Goal: Task Accomplishment & Management: Manage account settings

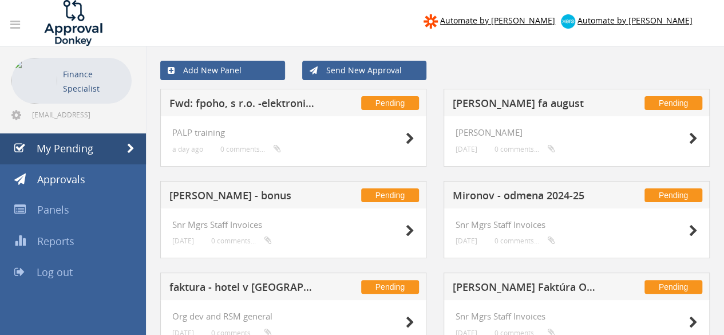
click at [275, 106] on h5 "Fwd: fpoho, s r.o. -elektronická faktúra č.3225303172 za produkty" at bounding box center [243, 105] width 149 height 14
click at [235, 107] on h5 "Fwd: fpoho, s r.o. -elektronická faktúra č.3225303172 za produkty" at bounding box center [243, 105] width 149 height 14
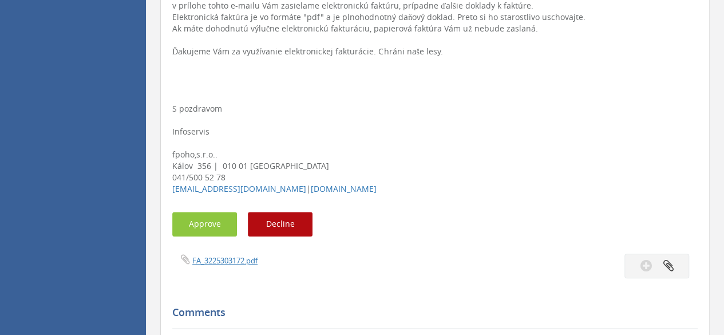
scroll to position [572, 0]
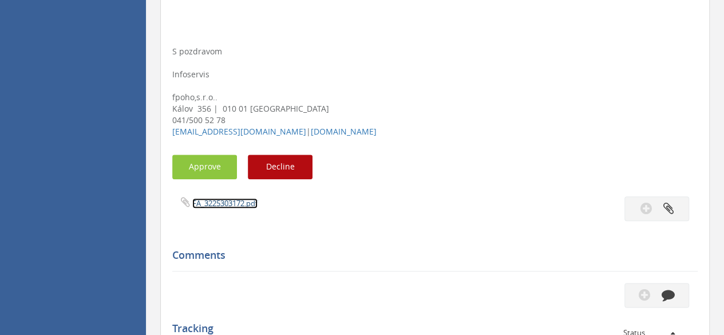
click at [217, 201] on link "FA_3225303172.pdf" at bounding box center [224, 203] width 65 height 10
click at [216, 165] on button "Approve" at bounding box center [204, 167] width 65 height 25
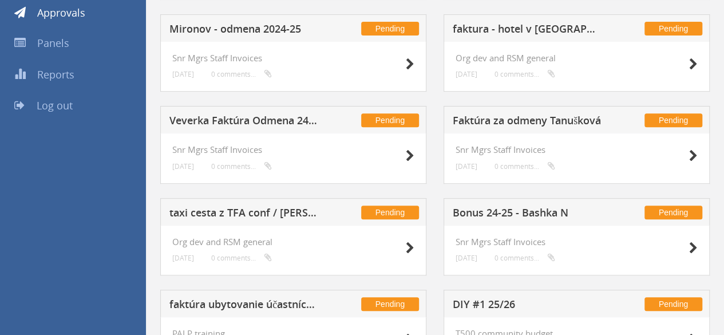
scroll to position [234, 0]
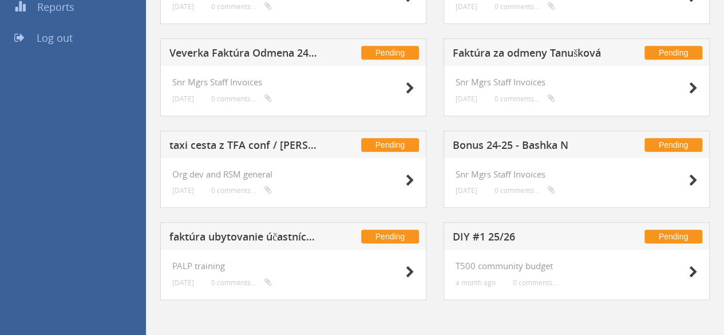
click at [224, 236] on h5 "faktúra ubytovanie účastníctvo + staff na NT Sept + ceremónia" at bounding box center [243, 238] width 149 height 14
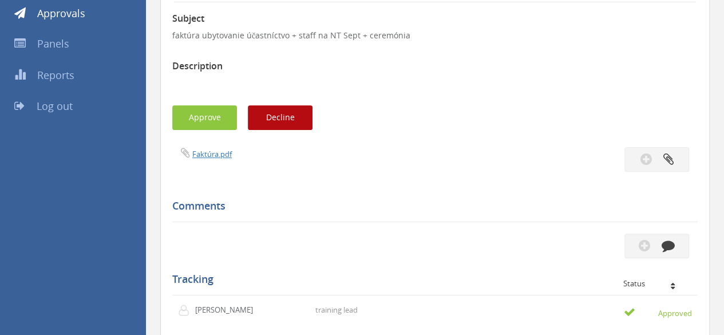
scroll to position [175, 0]
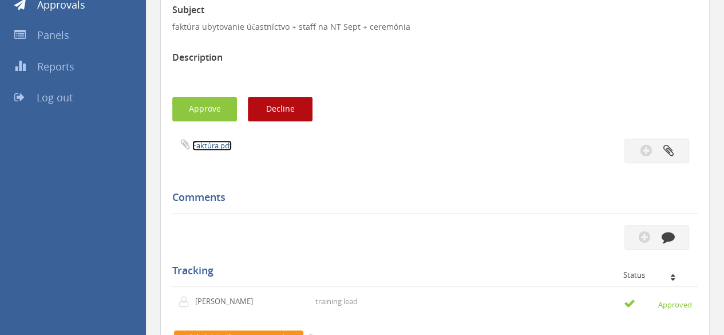
click at [215, 145] on link "Faktúra.pdf" at bounding box center [211, 145] width 39 height 10
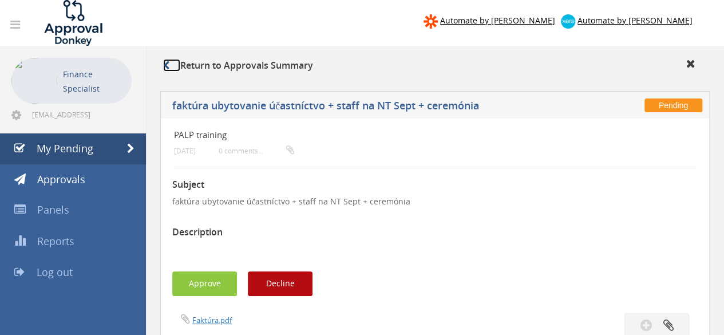
click at [167, 61] on icon at bounding box center [166, 65] width 6 height 9
click at [86, 153] on span "My Pending" at bounding box center [65, 148] width 57 height 14
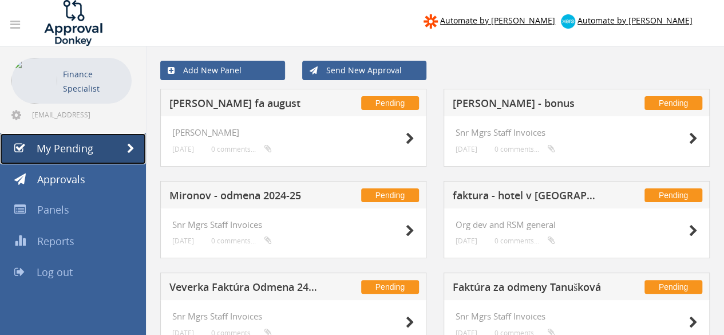
scroll to position [234, 0]
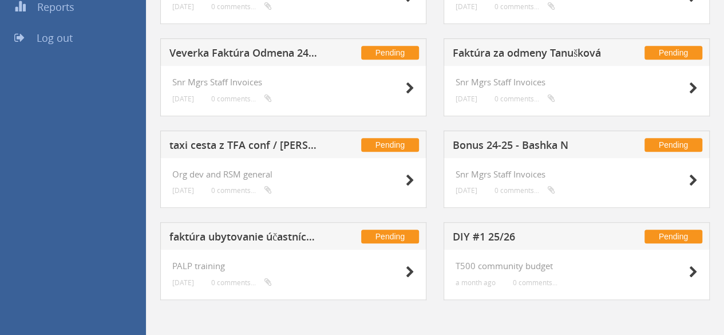
click at [491, 140] on h5 "Bonus 24-25 - Bashka N" at bounding box center [527, 147] width 149 height 14
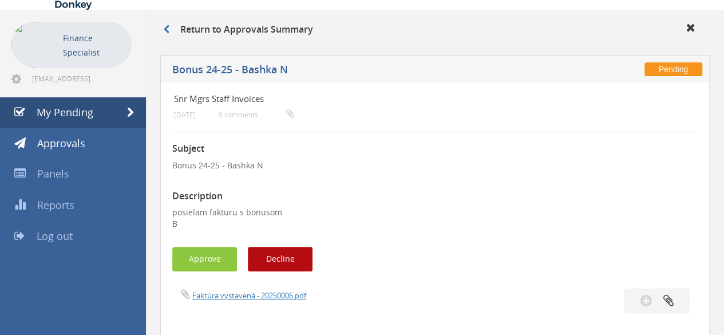
scroll to position [128, 0]
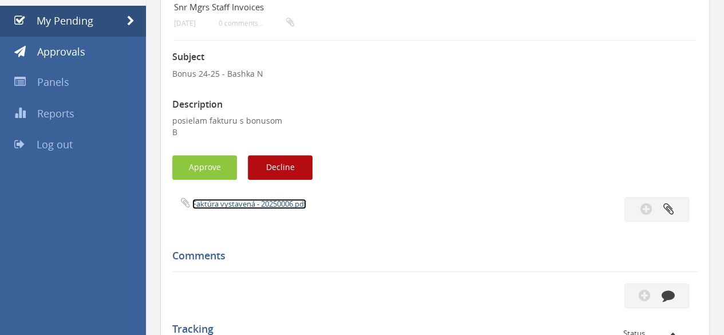
click at [220, 208] on link "Faktúra vystavená - 20250006.pdf" at bounding box center [249, 204] width 114 height 10
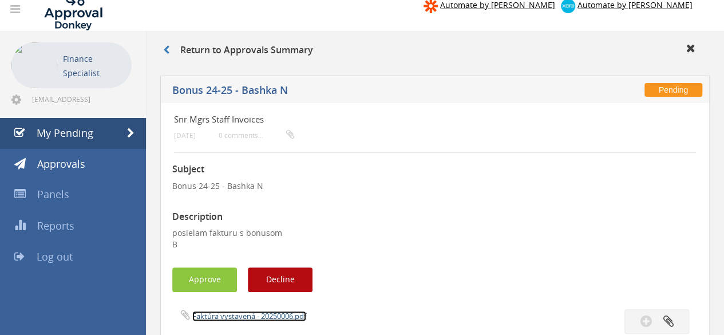
scroll to position [0, 0]
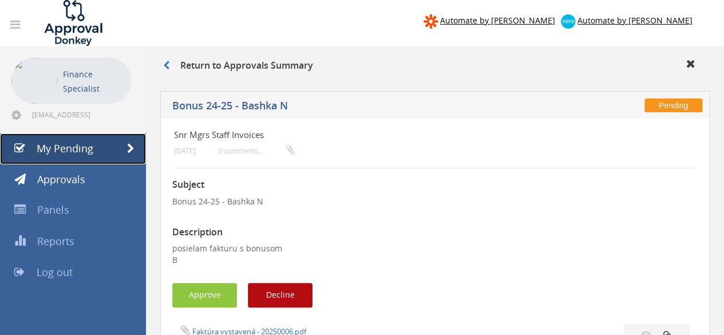
drag, startPoint x: 97, startPoint y: 155, endPoint x: 88, endPoint y: 86, distance: 68.7
click at [97, 155] on link "My Pending" at bounding box center [73, 148] width 146 height 31
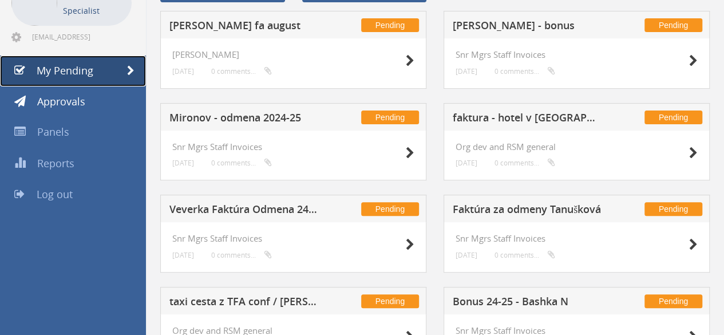
scroll to position [234, 0]
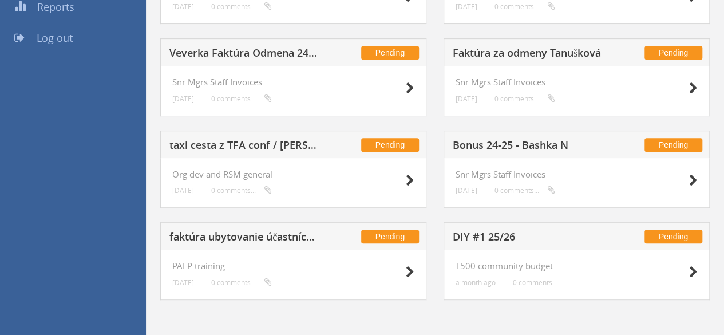
click at [259, 143] on h5 "taxi cesta z TFA conf / [PERSON_NAME]" at bounding box center [243, 147] width 149 height 14
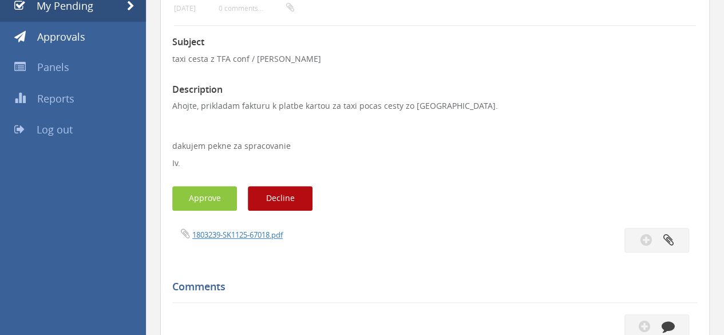
scroll to position [177, 0]
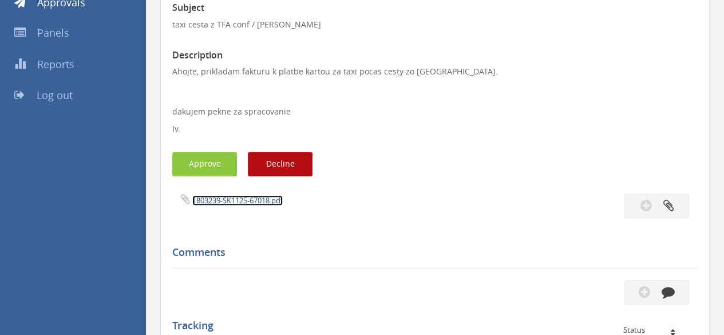
click at [222, 200] on link "1803239-SK1125-67018.pdf" at bounding box center [237, 200] width 90 height 10
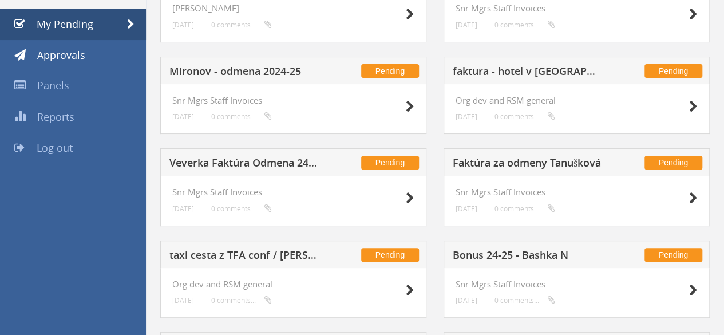
scroll to position [120, 0]
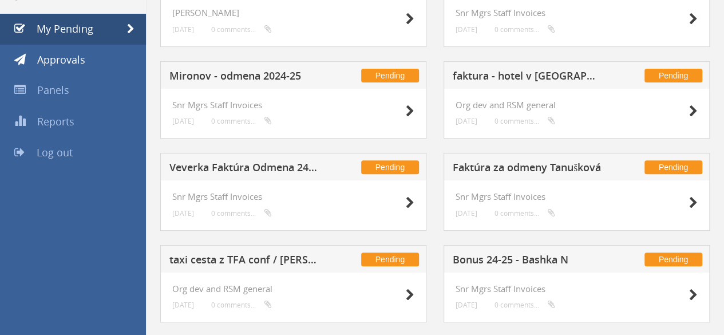
click at [497, 170] on h5 "Faktúra za odmeny Tanušková" at bounding box center [527, 169] width 149 height 14
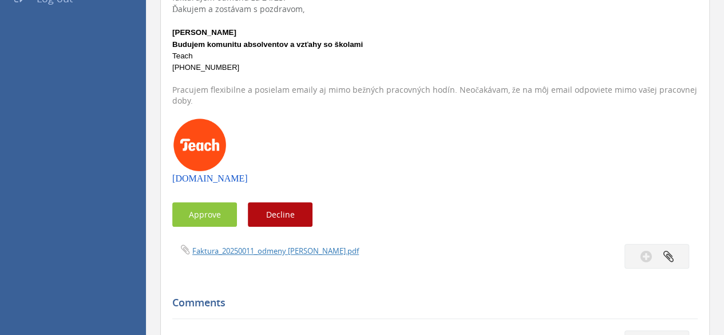
scroll to position [291, 0]
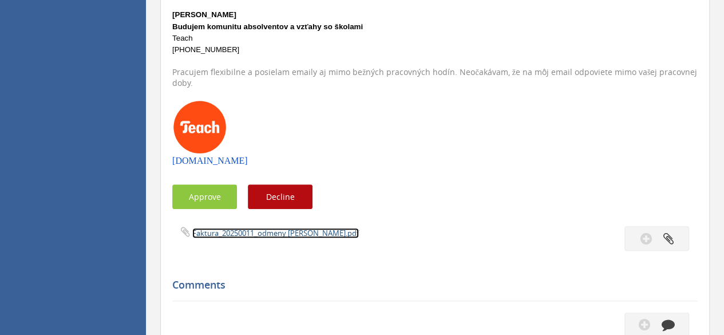
click at [284, 230] on link "Faktura_20250011_odmeny Tanušková.pdf" at bounding box center [275, 233] width 167 height 10
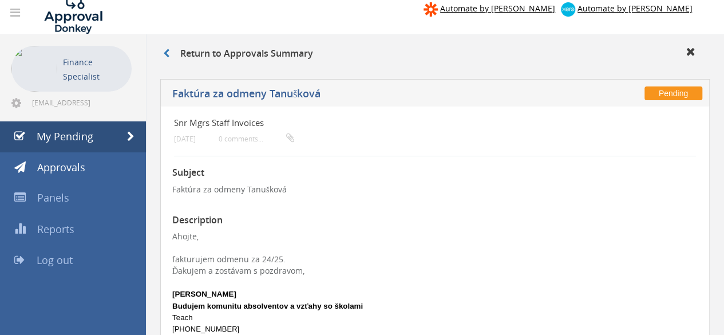
scroll to position [0, 0]
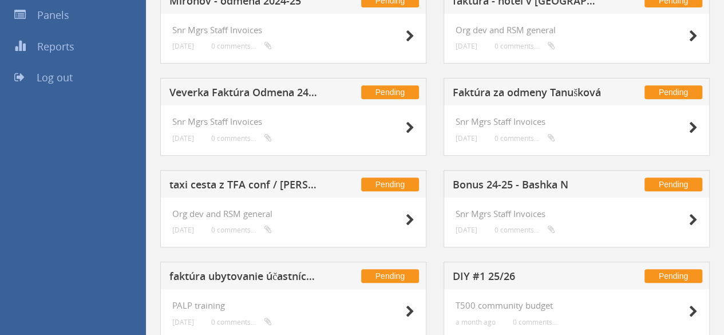
scroll to position [177, 0]
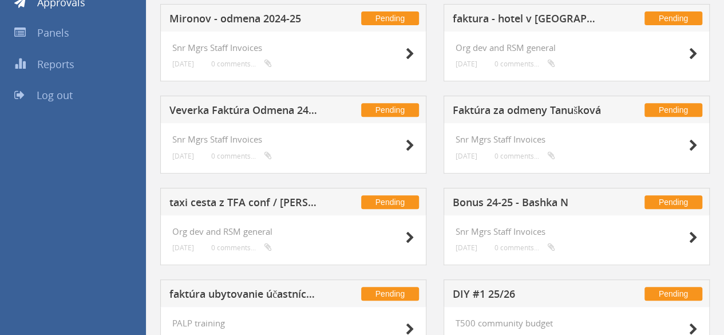
click at [204, 110] on h5 "[PERSON_NAME] Faktúra Odmena 24/25" at bounding box center [243, 112] width 149 height 14
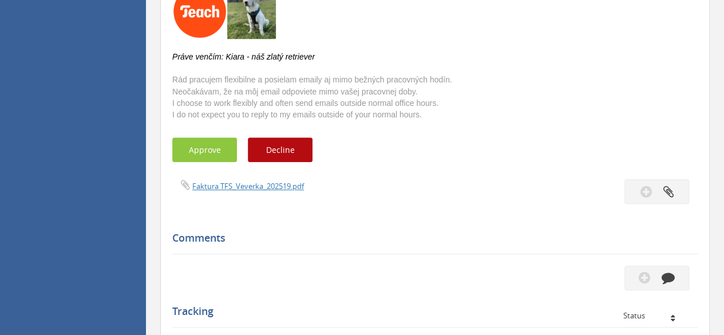
scroll to position [349, 0]
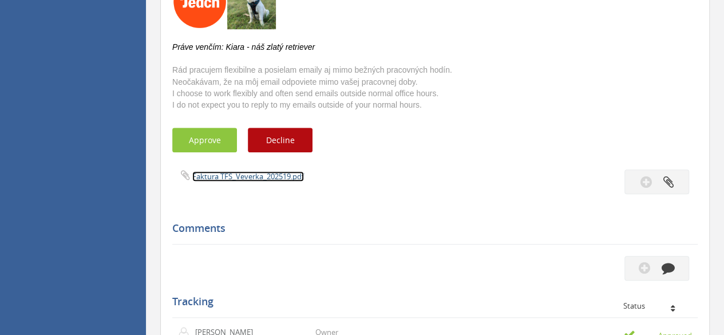
click at [235, 179] on link "Faktura TFS_Veverka_202519.pdf" at bounding box center [248, 176] width 112 height 10
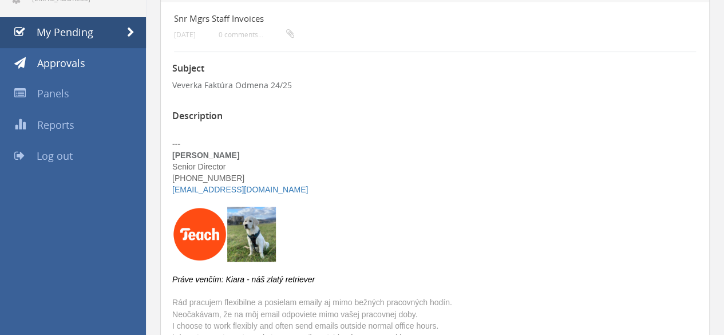
scroll to position [0, 0]
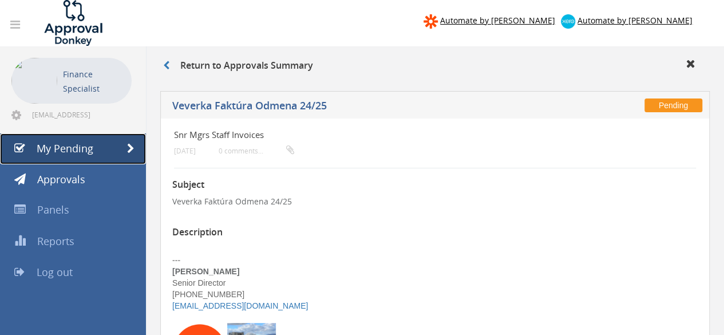
click at [98, 145] on link "My Pending" at bounding box center [73, 148] width 146 height 31
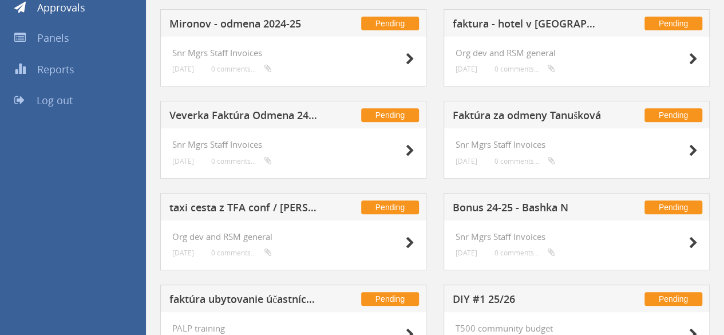
scroll to position [57, 0]
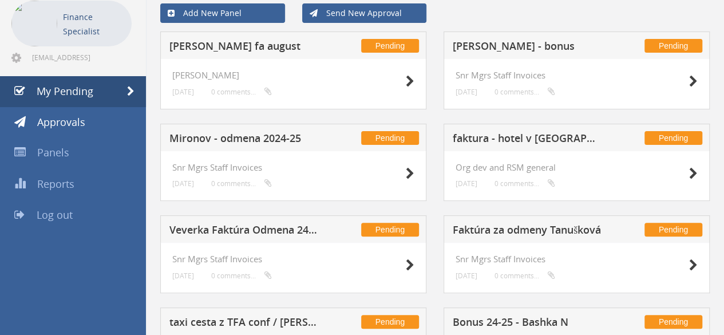
click at [538, 138] on h5 "faktura - hotel v [GEOGRAPHIC_DATA]" at bounding box center [527, 140] width 149 height 14
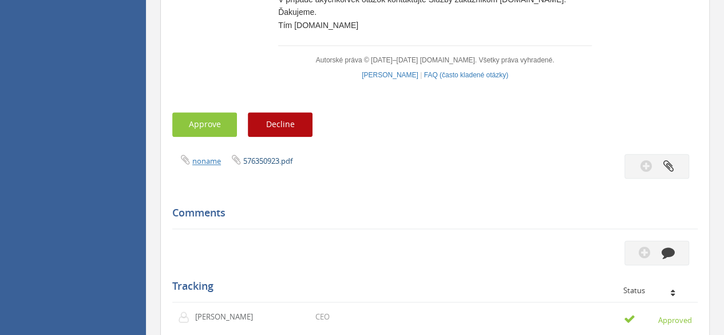
scroll to position [630, 0]
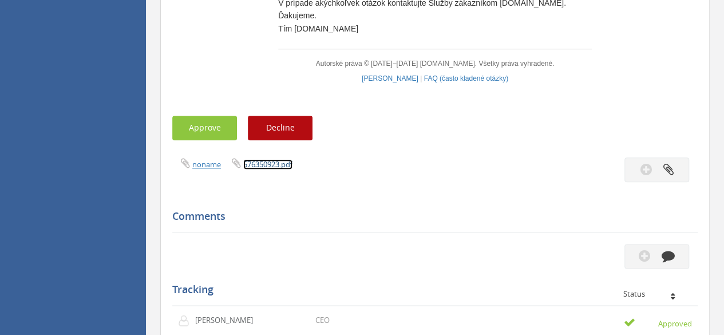
click at [266, 169] on link "576350923.pdf" at bounding box center [267, 164] width 49 height 10
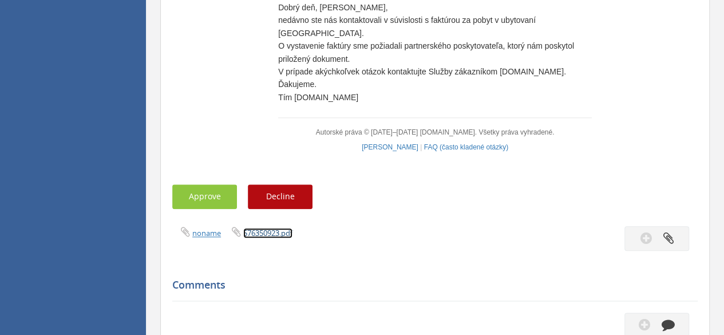
scroll to position [572, 0]
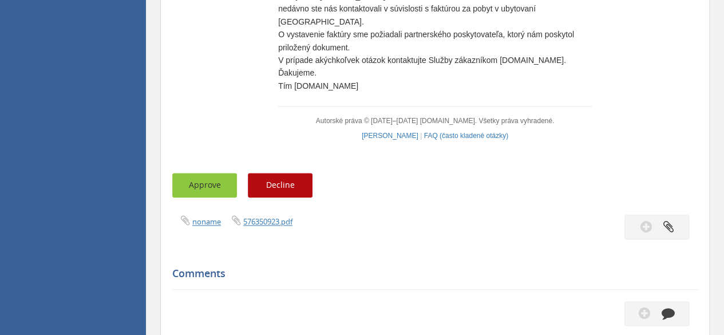
click at [181, 197] on button "Approve" at bounding box center [204, 185] width 65 height 25
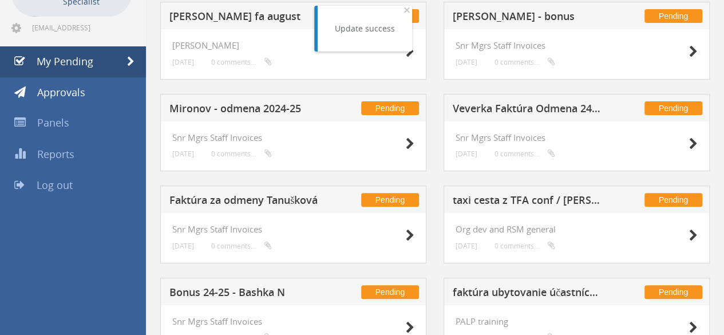
scroll to position [62, 0]
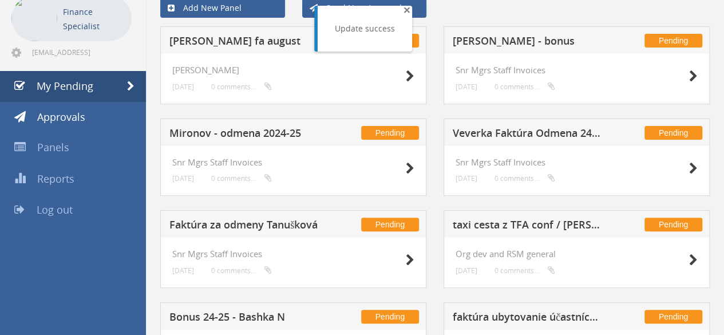
click at [405, 12] on span "×" at bounding box center [407, 10] width 7 height 16
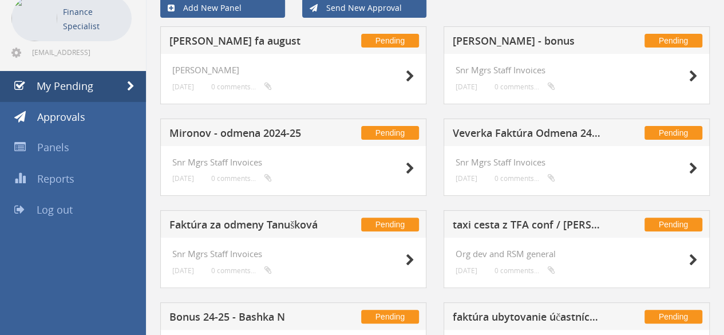
click at [231, 135] on h5 "Mironov - odmena 2024-25" at bounding box center [243, 135] width 149 height 14
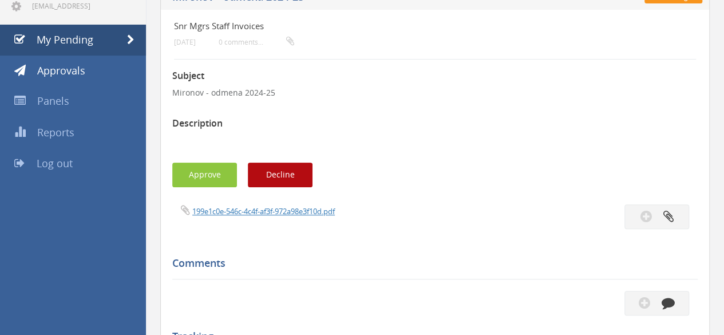
scroll to position [120, 0]
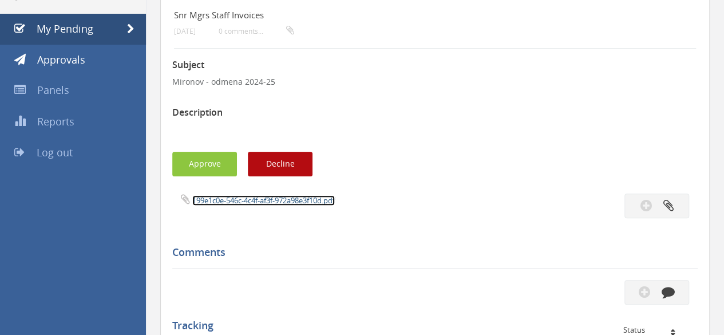
click at [256, 201] on link "199e1c0e-546c-4c4f-af3f-972a98e3f10d.pdf" at bounding box center [263, 200] width 143 height 10
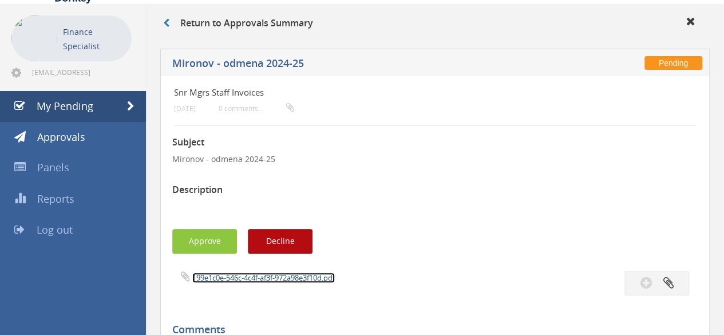
scroll to position [0, 0]
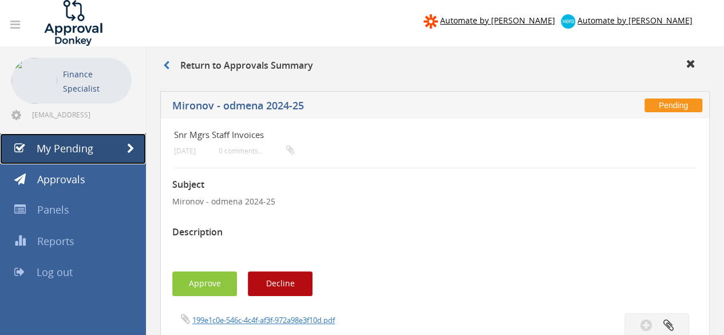
click at [98, 154] on link "My Pending" at bounding box center [73, 148] width 146 height 31
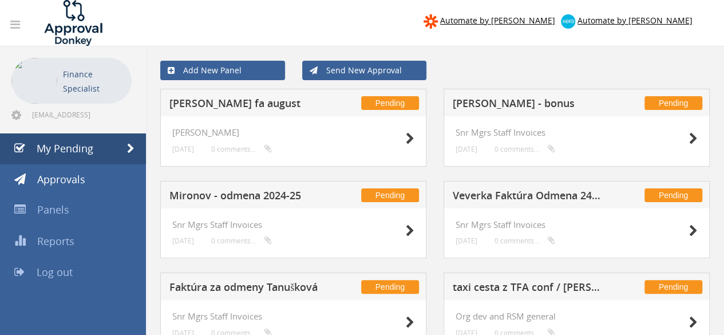
click at [530, 104] on h5 "[PERSON_NAME] - bonus" at bounding box center [527, 105] width 149 height 14
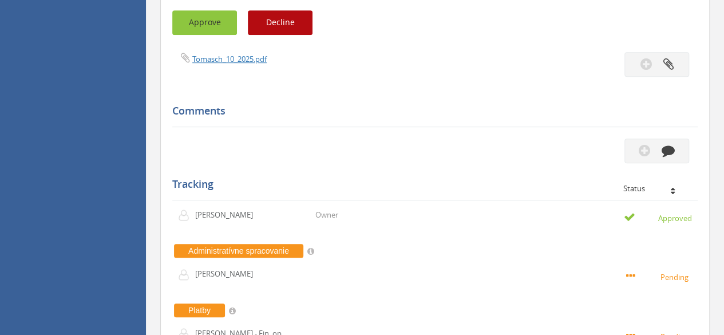
scroll to position [229, 0]
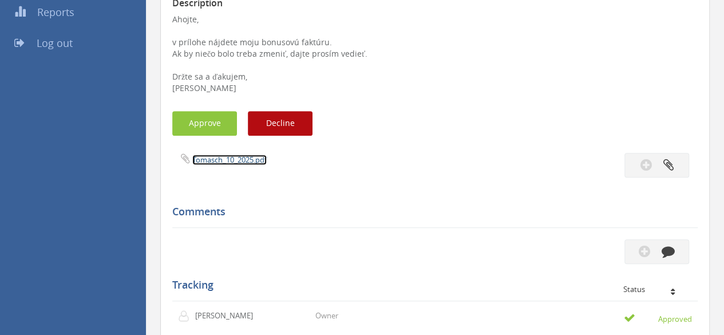
click at [212, 158] on link "Tomasch_10_2025.pdf" at bounding box center [229, 160] width 74 height 10
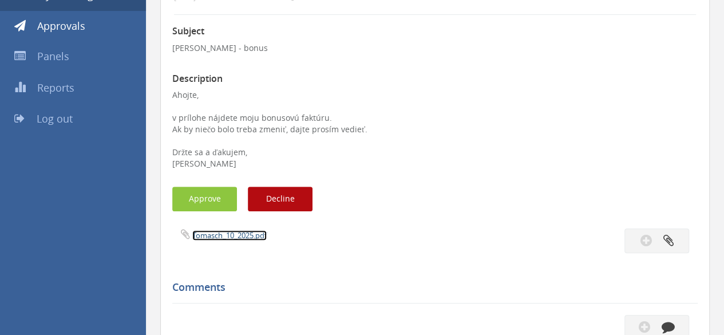
scroll to position [0, 0]
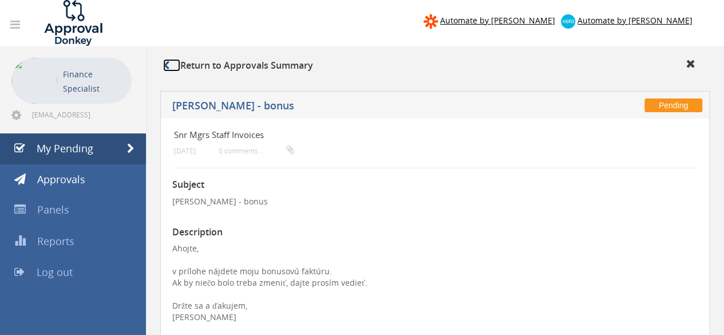
click at [172, 70] on link at bounding box center [171, 65] width 17 height 13
click at [104, 147] on link "My Pending" at bounding box center [73, 148] width 146 height 31
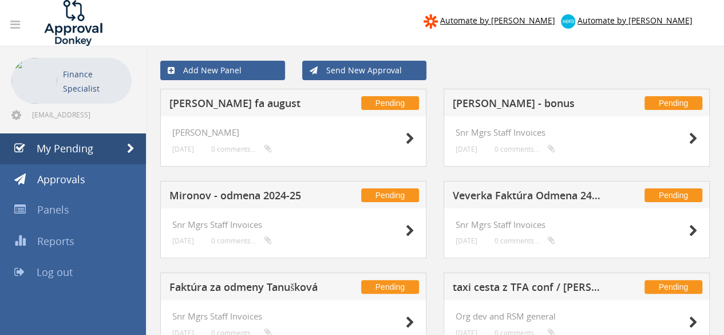
click at [212, 105] on h5 "[PERSON_NAME] fa august" at bounding box center [243, 105] width 149 height 14
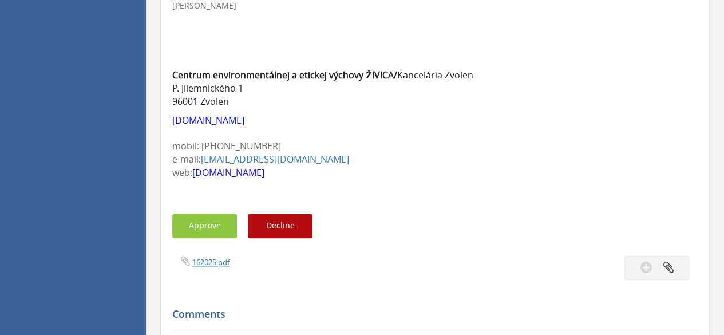
scroll to position [744, 0]
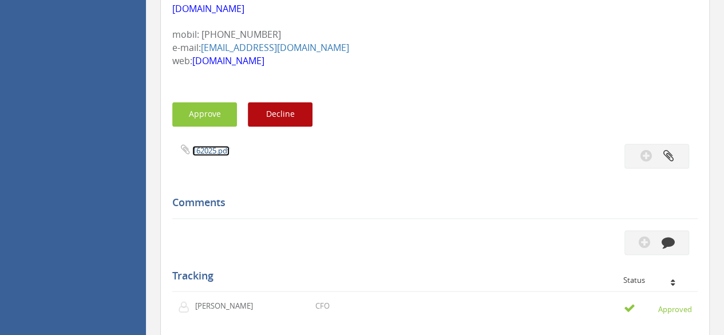
click at [209, 152] on link "162025.pdf" at bounding box center [210, 150] width 37 height 10
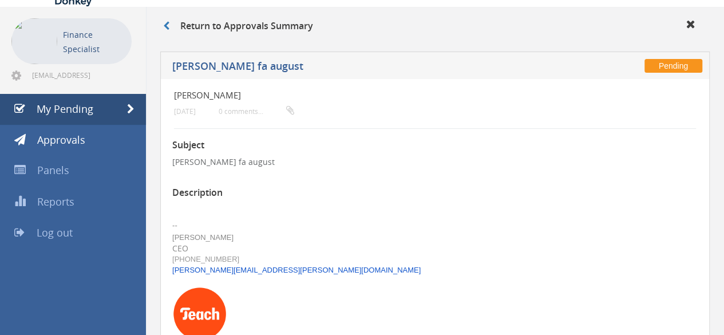
scroll to position [57, 0]
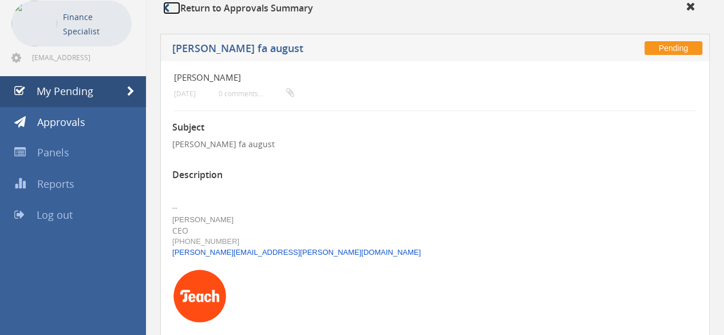
click at [166, 12] on icon at bounding box center [166, 7] width 6 height 9
click at [66, 154] on span "Panels" at bounding box center [53, 152] width 32 height 14
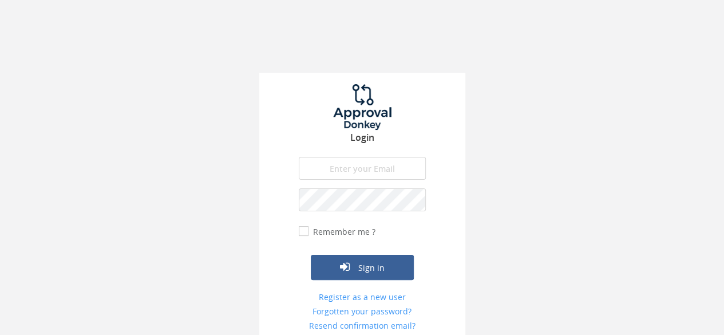
type input "[EMAIL_ADDRESS][DOMAIN_NAME]"
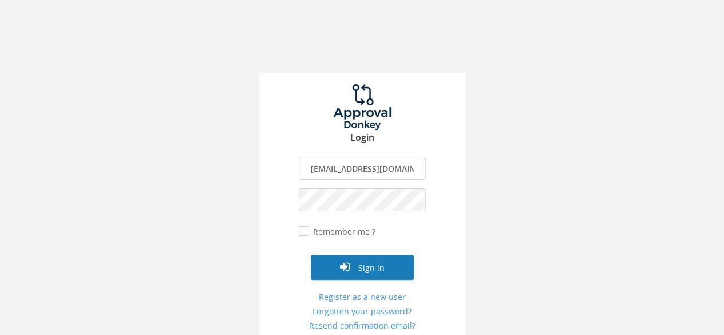
click at [378, 274] on button "Sign in" at bounding box center [362, 267] width 103 height 25
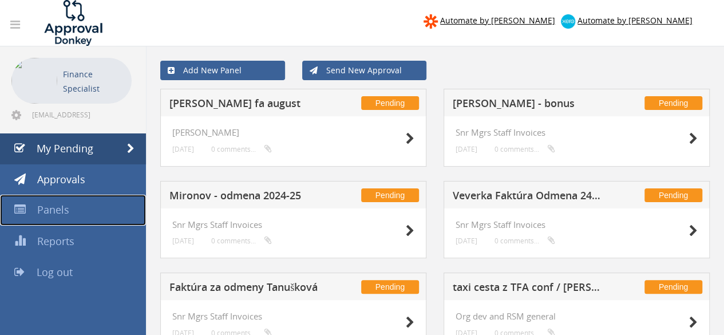
click at [38, 211] on span "Panels" at bounding box center [53, 210] width 32 height 14
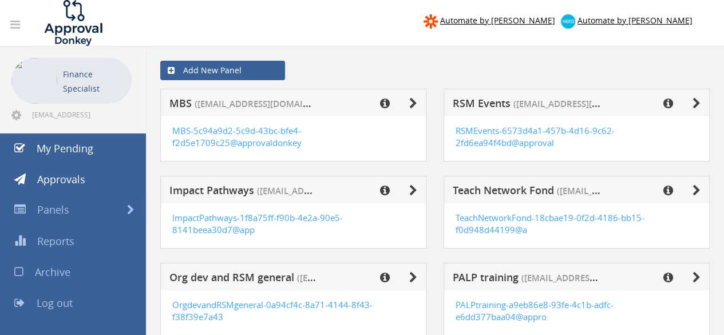
scroll to position [57, 0]
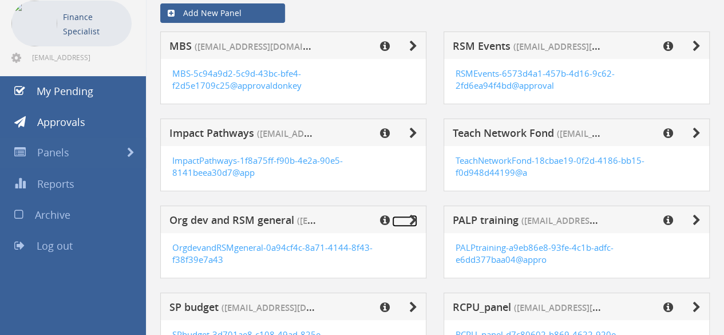
click at [412, 218] on icon at bounding box center [413, 220] width 8 height 11
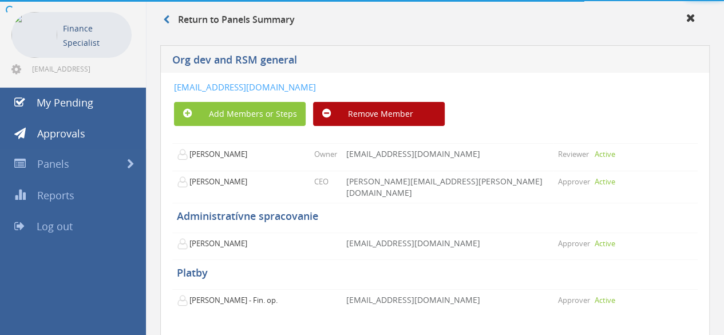
scroll to position [57, 0]
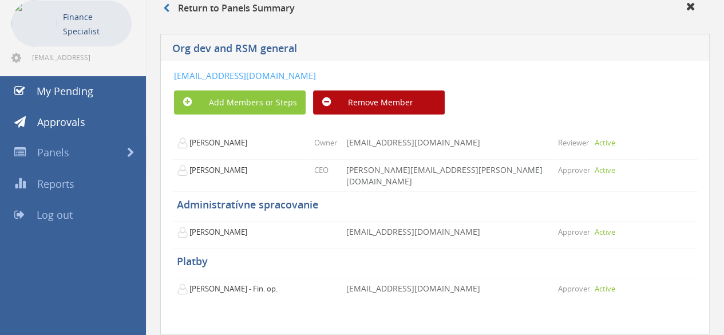
drag, startPoint x: 528, startPoint y: 74, endPoint x: 157, endPoint y: 67, distance: 371.0
click at [157, 67] on div "Org dev and RSM general OrgdevandRSMgeneral-0a94cf4c-8a71-4144-8f43-f38f39e7a43…" at bounding box center [435, 199] width 561 height 343
copy link "OrgdevandRSMgeneral-0a94cf4c-8a71-4144-8f43-f38f39e7a434@approvaldonkey.com"
